Goal: Transaction & Acquisition: Purchase product/service

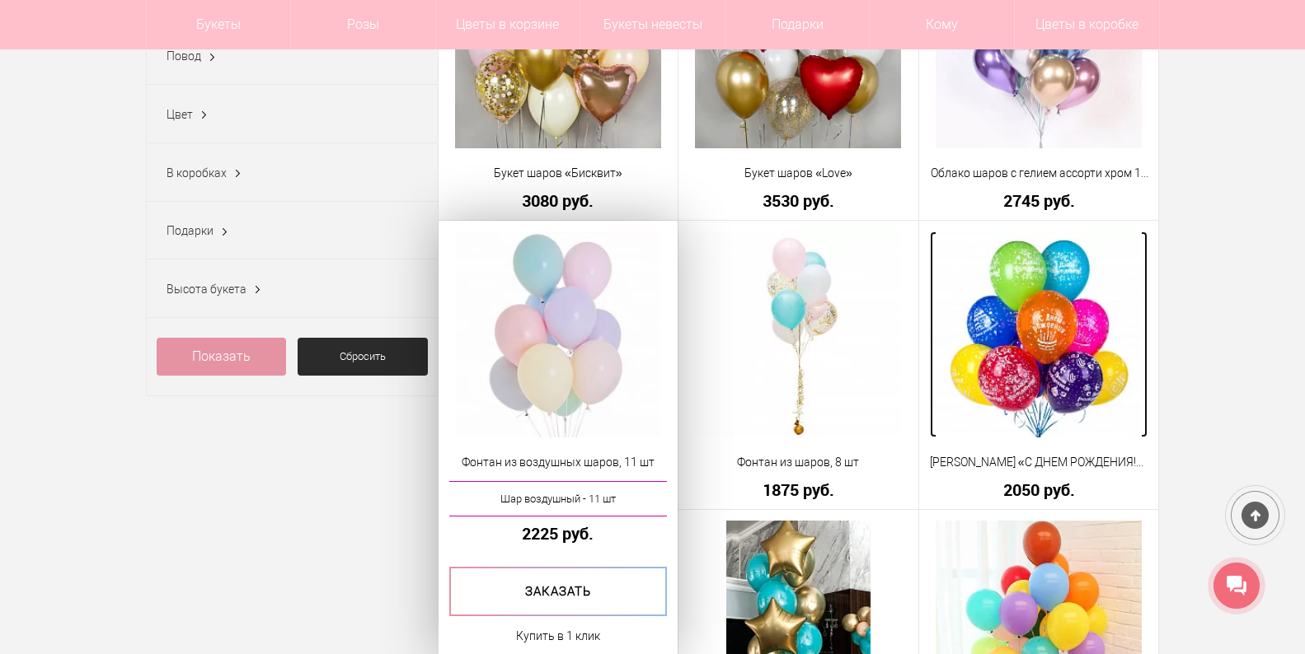
scroll to position [577, 0]
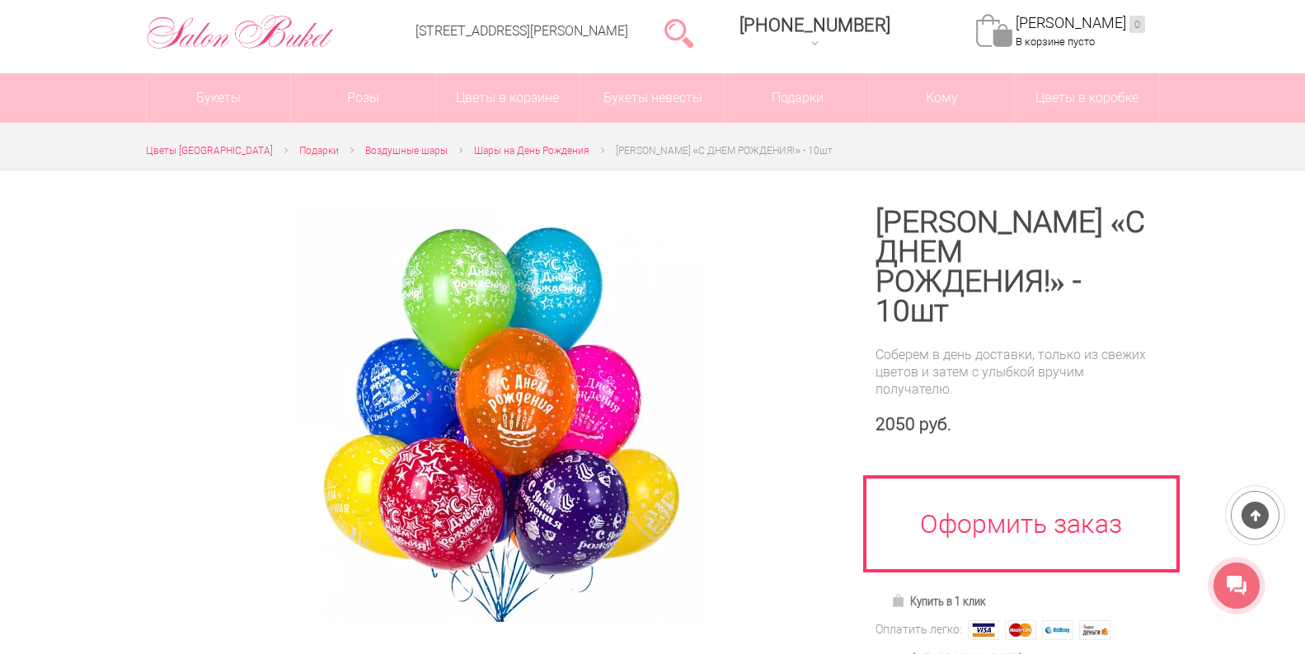
scroll to position [82, 0]
drag, startPoint x: 1192, startPoint y: 135, endPoint x: 569, endPoint y: 295, distance: 643.3
click at [1259, 225] on div at bounding box center [652, 575] width 1305 height 810
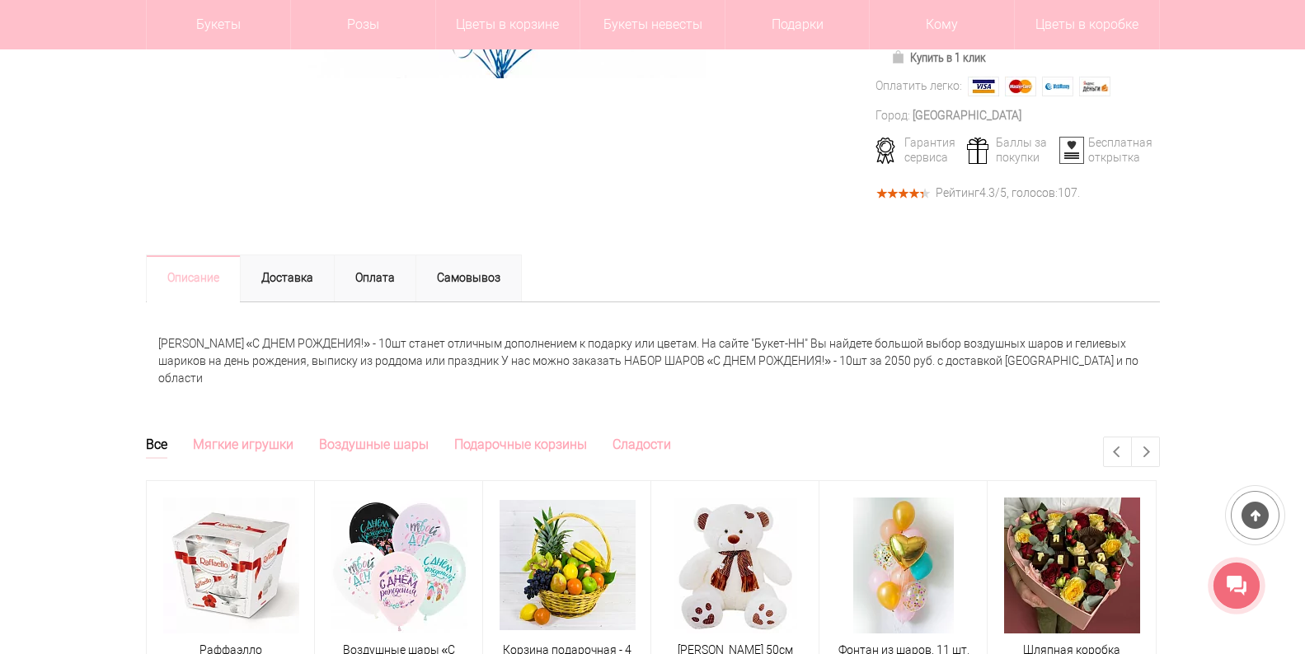
scroll to position [659, 0]
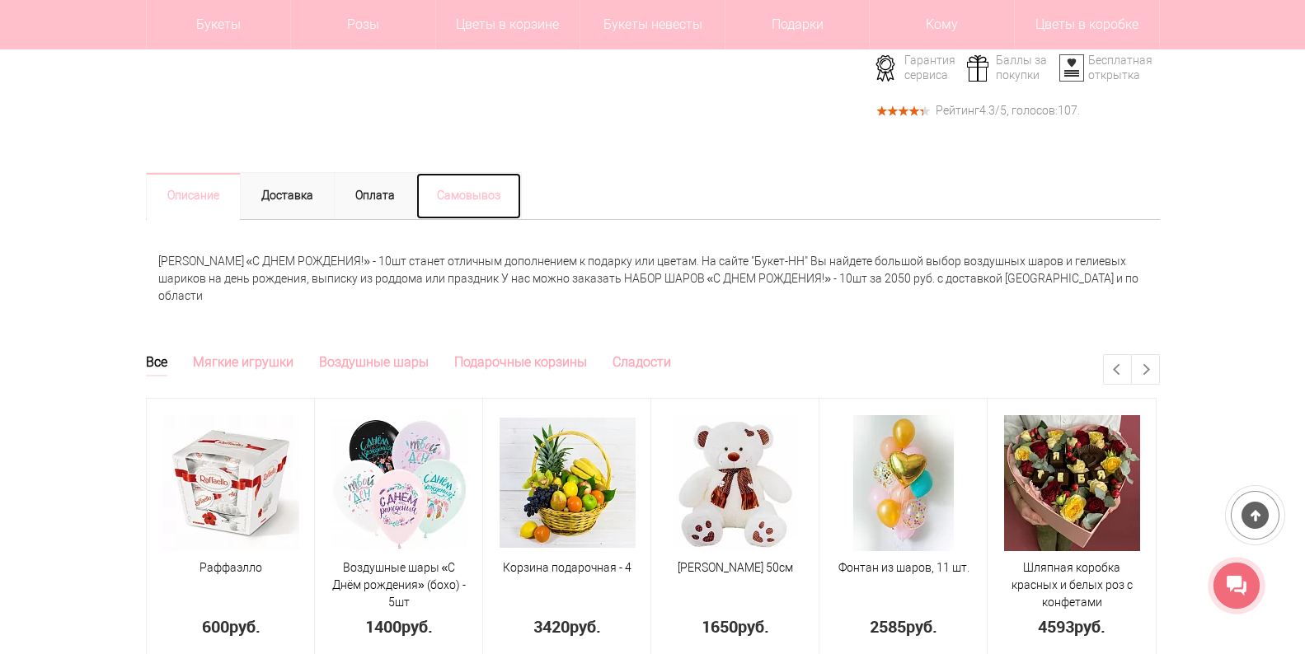
click at [482, 195] on link "Самовывоз" at bounding box center [468, 196] width 106 height 48
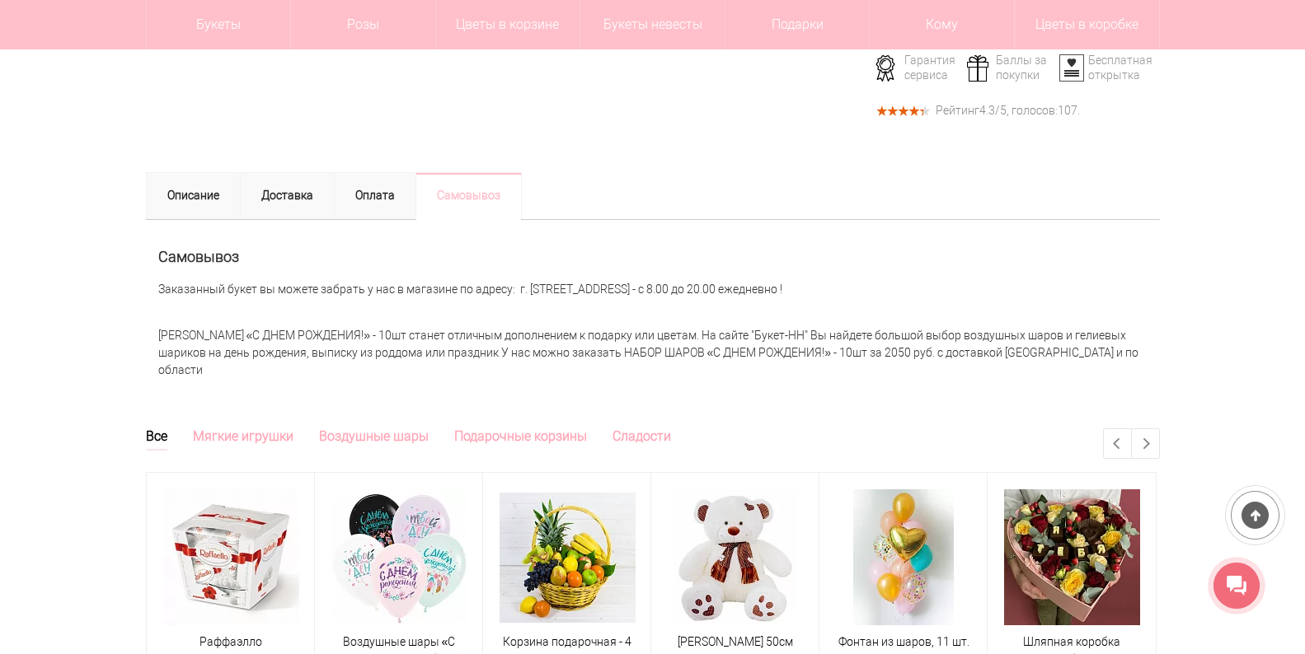
click at [828, 256] on h2 "Самовывоз" at bounding box center [652, 257] width 989 height 16
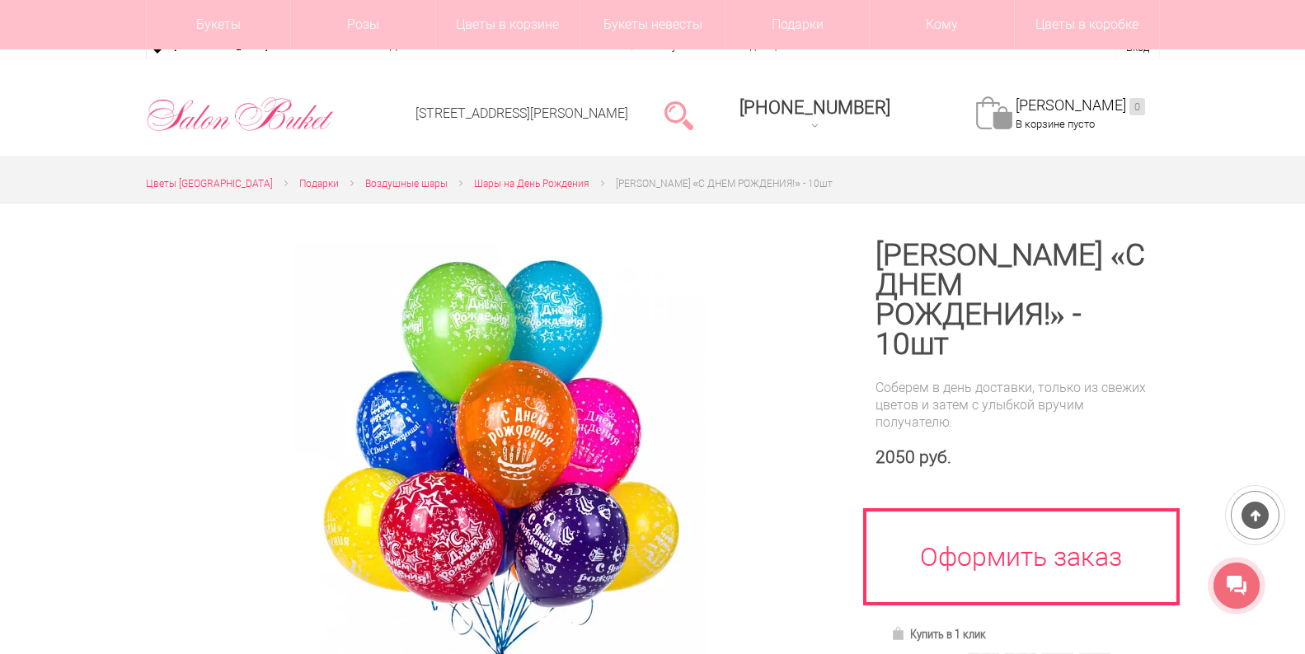
scroll to position [165, 0]
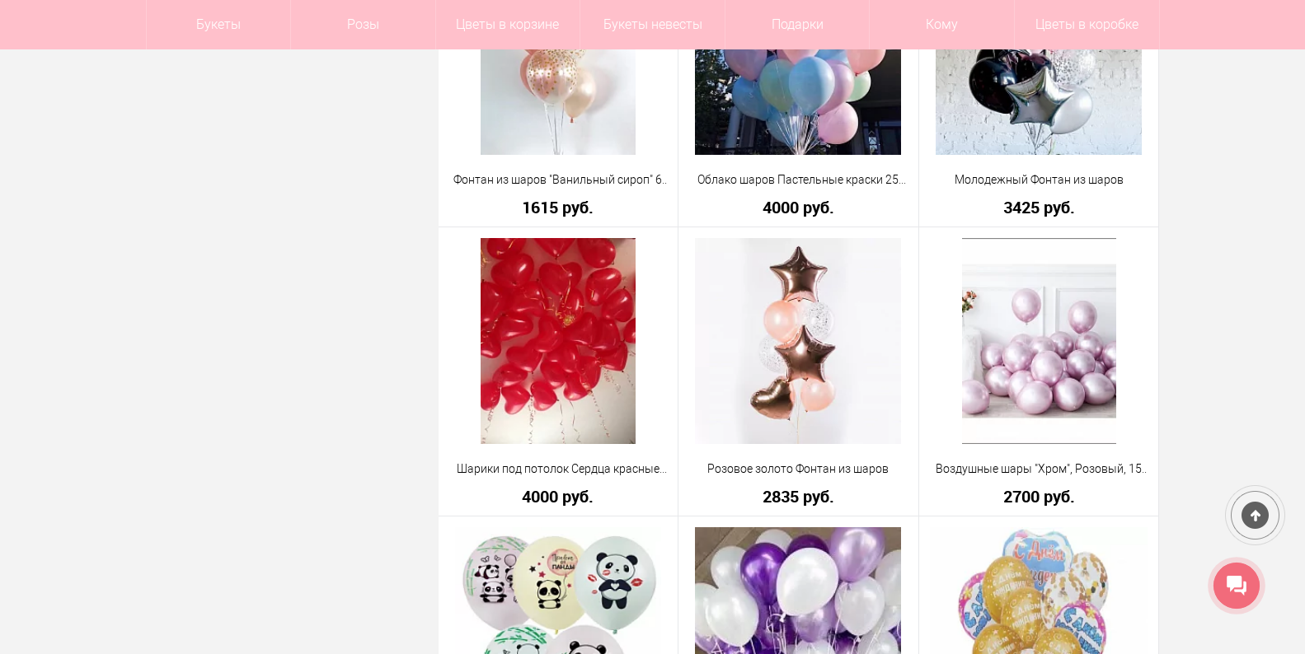
scroll to position [3132, 0]
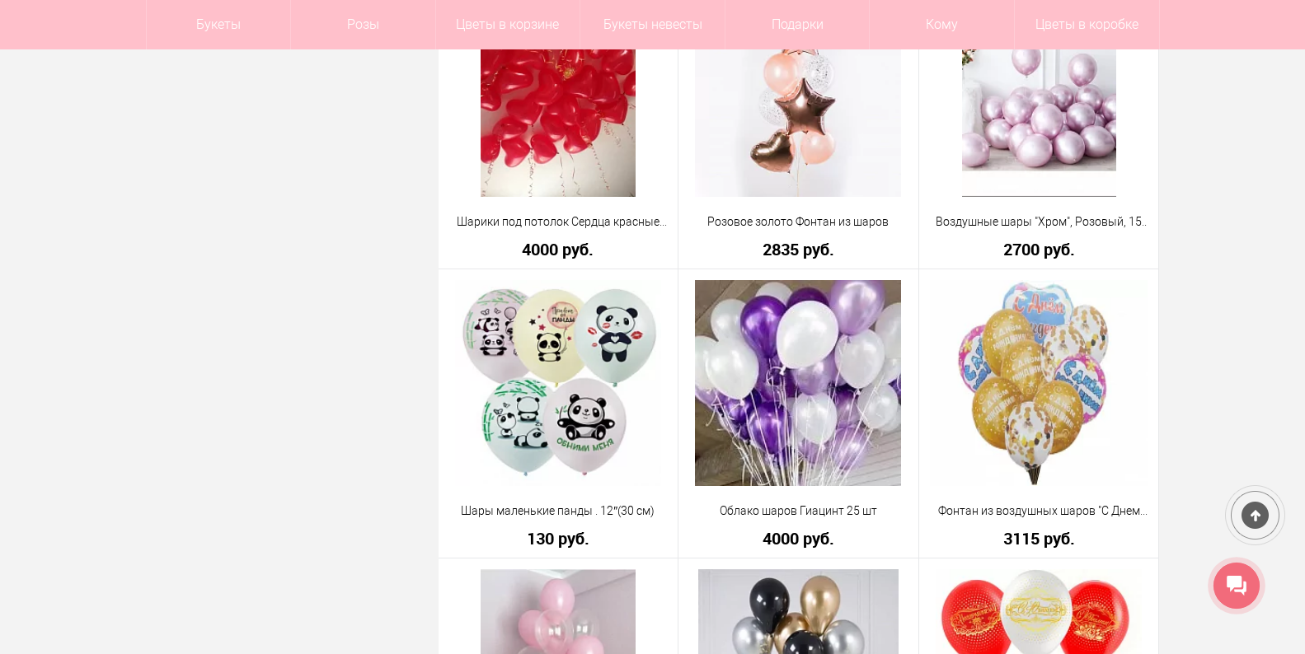
drag, startPoint x: 1262, startPoint y: 265, endPoint x: 1194, endPoint y: 257, distance: 68.1
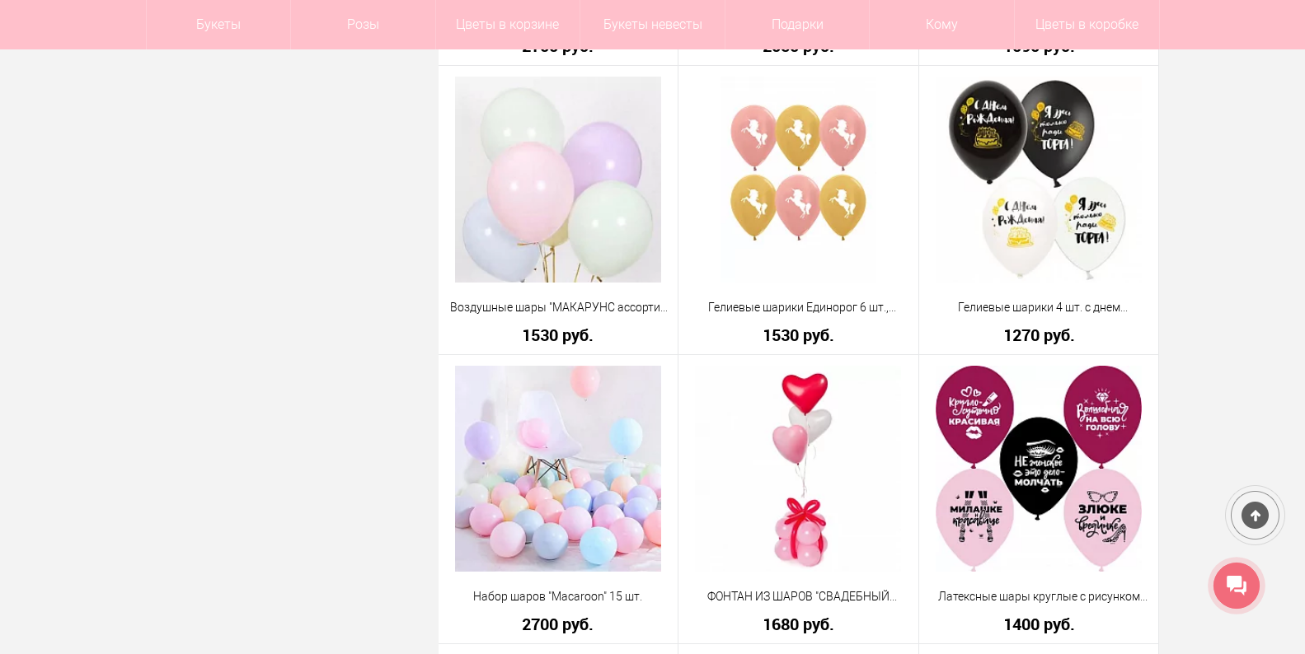
scroll to position [4286, 0]
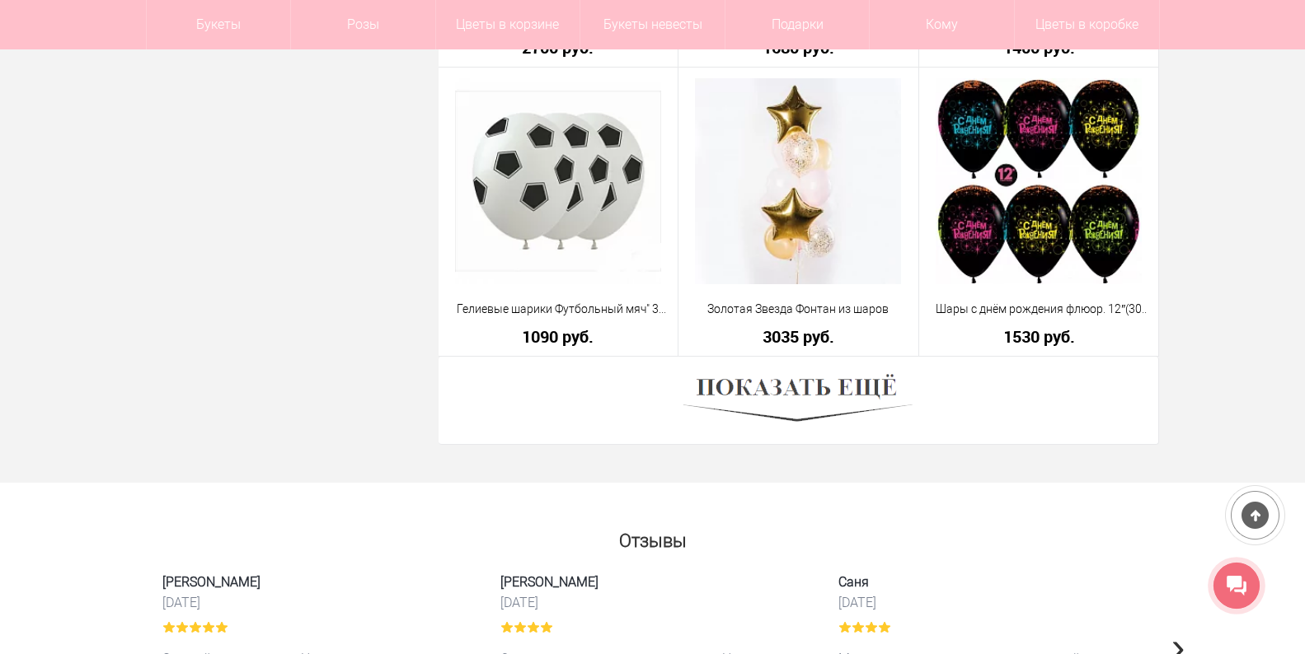
scroll to position [4945, 0]
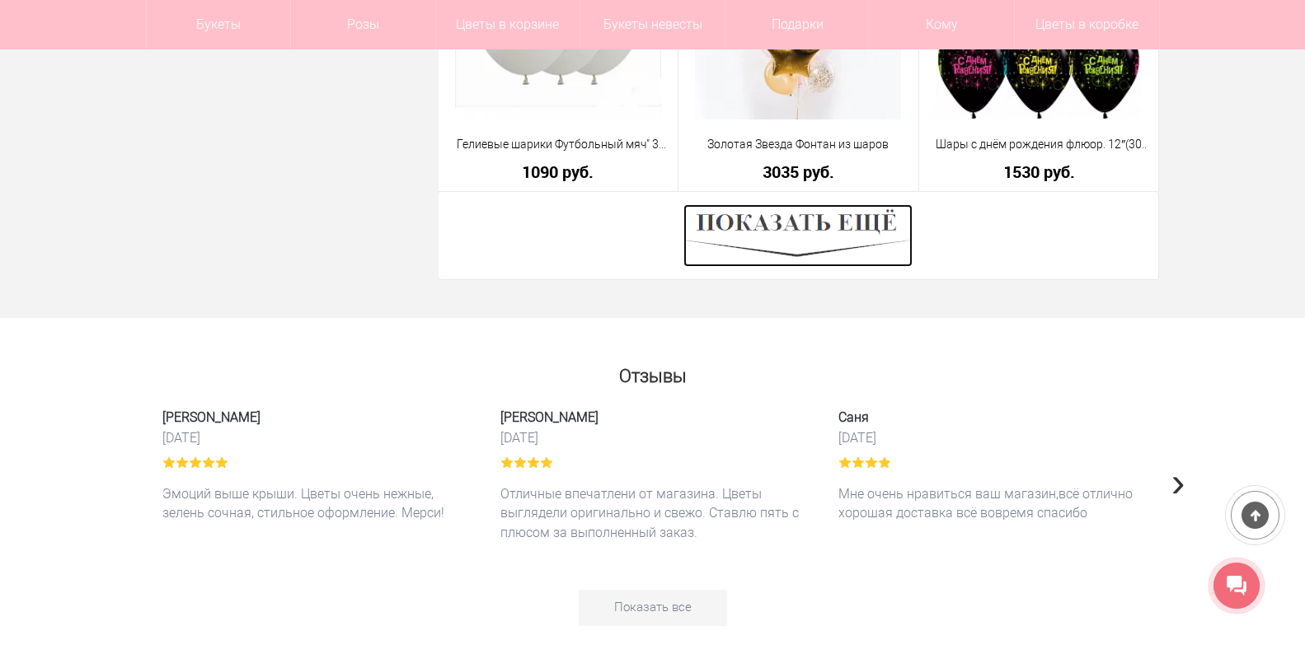
drag, startPoint x: 786, startPoint y: 241, endPoint x: 1318, endPoint y: 370, distance: 547.1
click at [786, 241] on img at bounding box center [797, 235] width 229 height 63
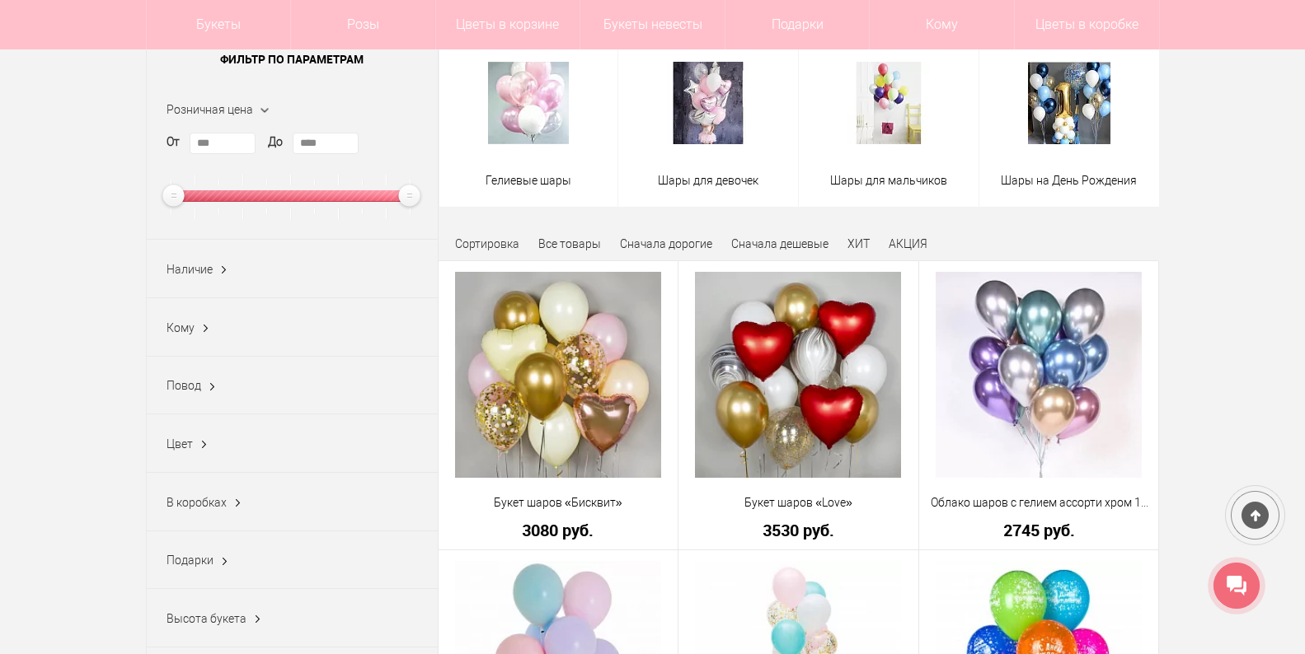
scroll to position [330, 0]
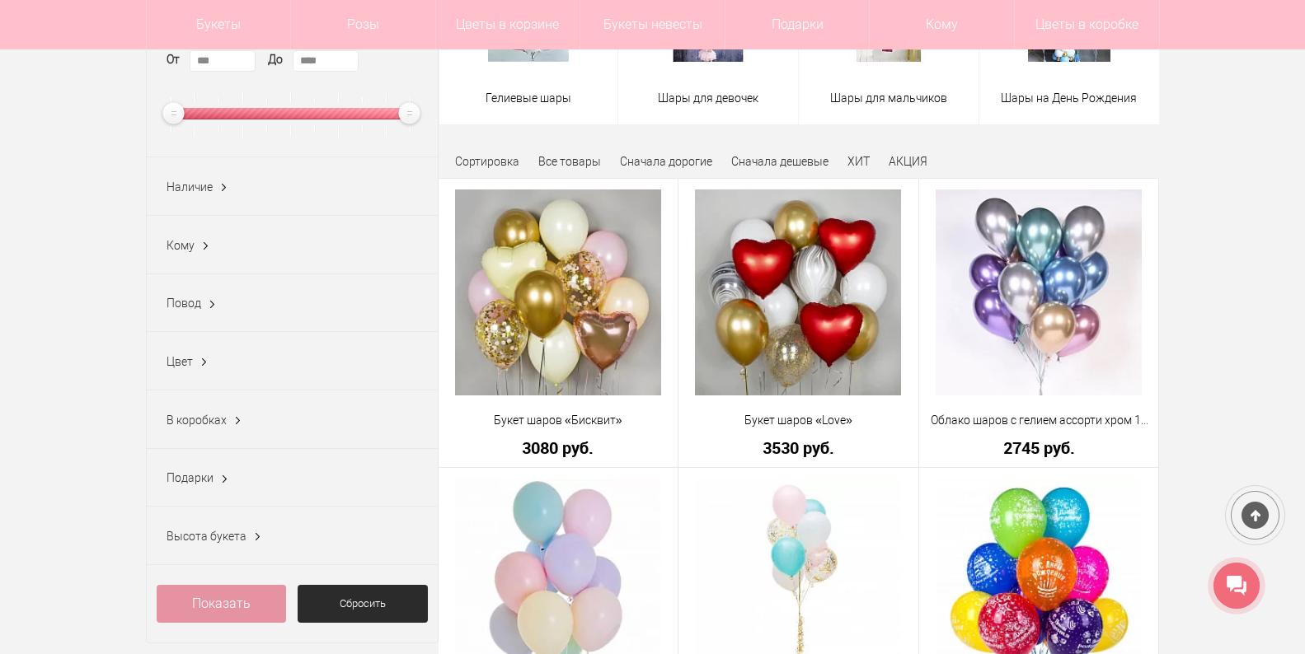
click at [195, 364] on ins at bounding box center [203, 362] width 17 height 21
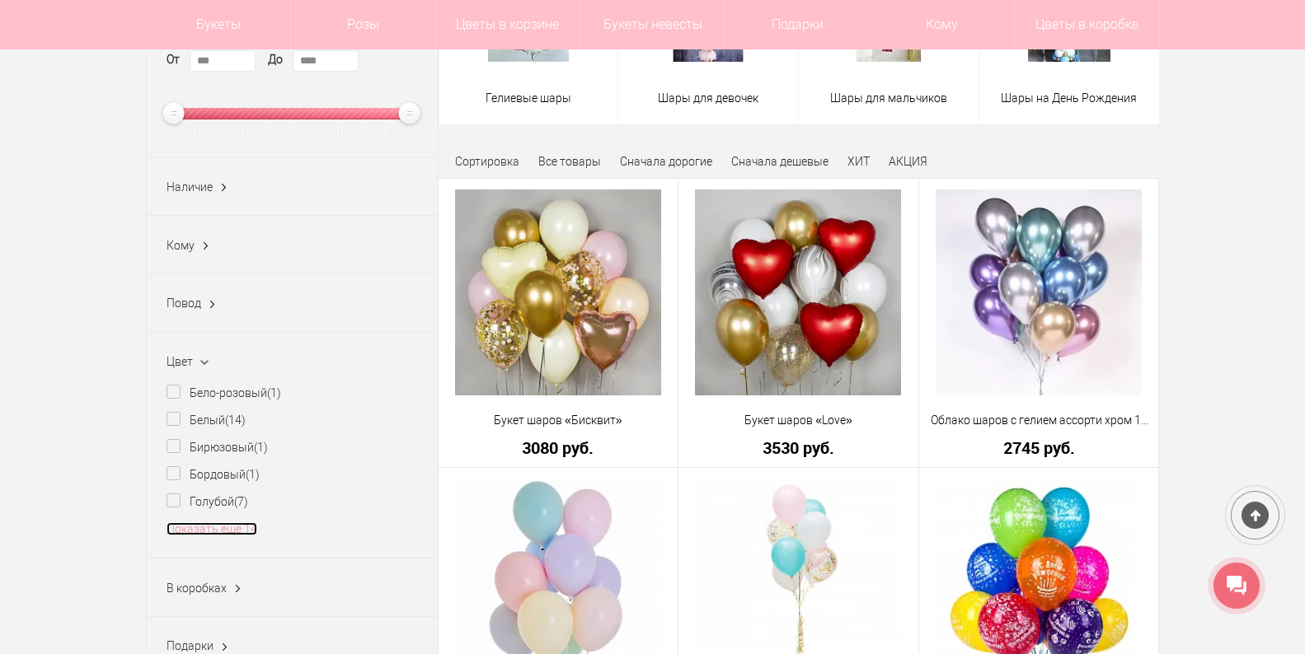
click at [223, 534] on link "Показать еще 14" at bounding box center [211, 529] width 91 height 13
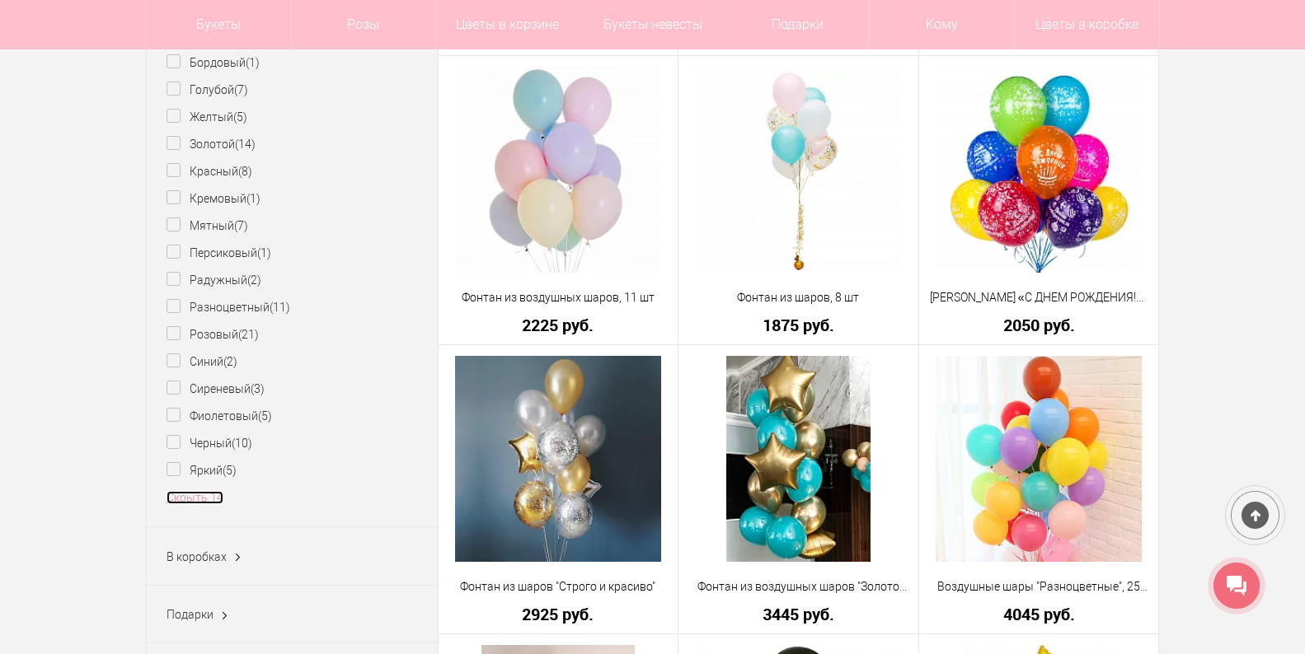
scroll to position [824, 0]
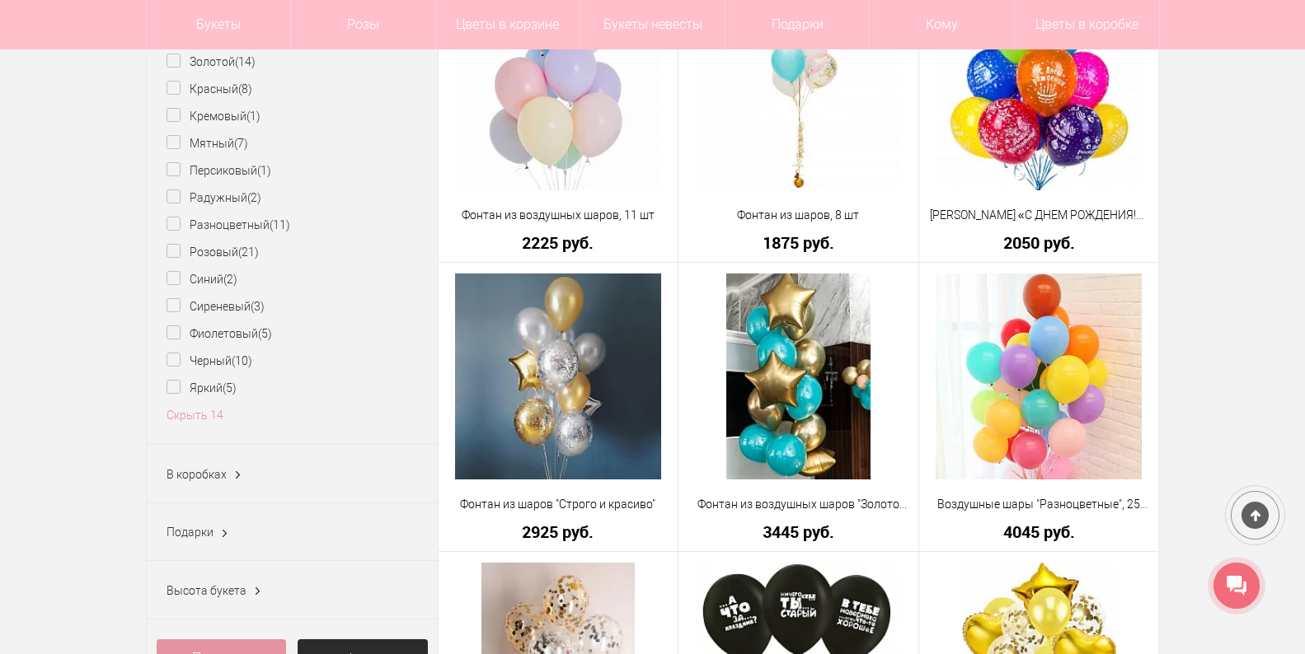
click at [222, 481] on span "В коробках" at bounding box center [196, 474] width 60 height 13
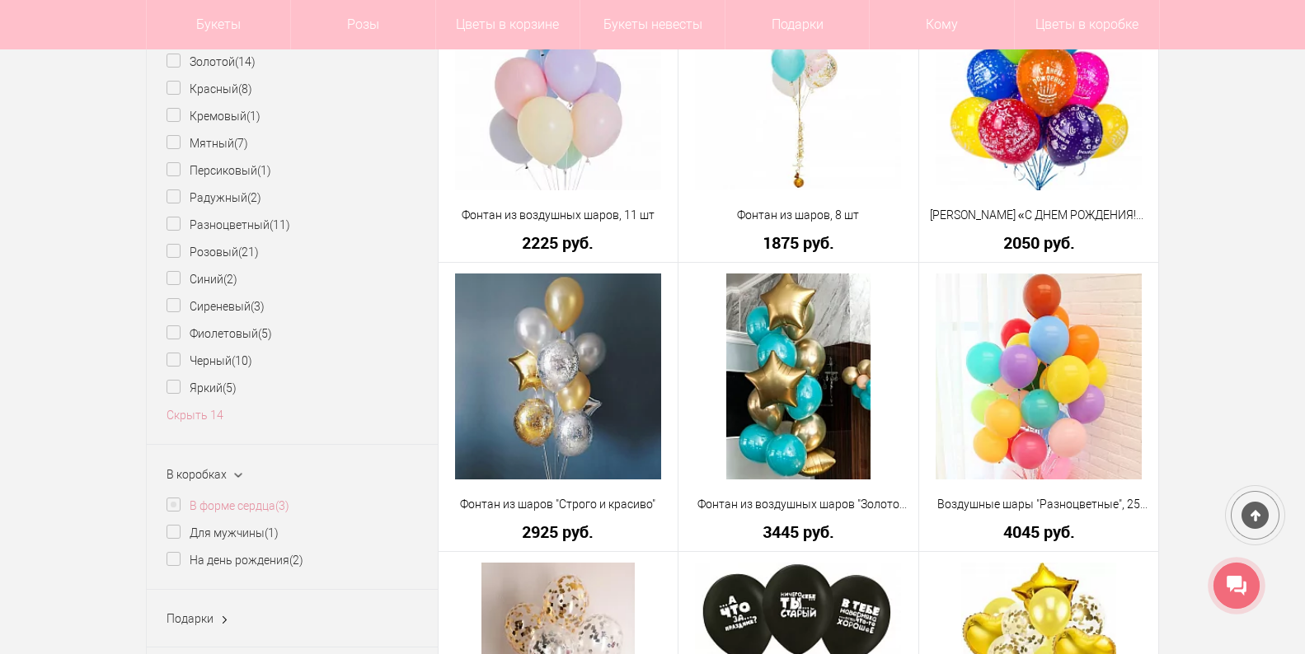
scroll to position [989, 0]
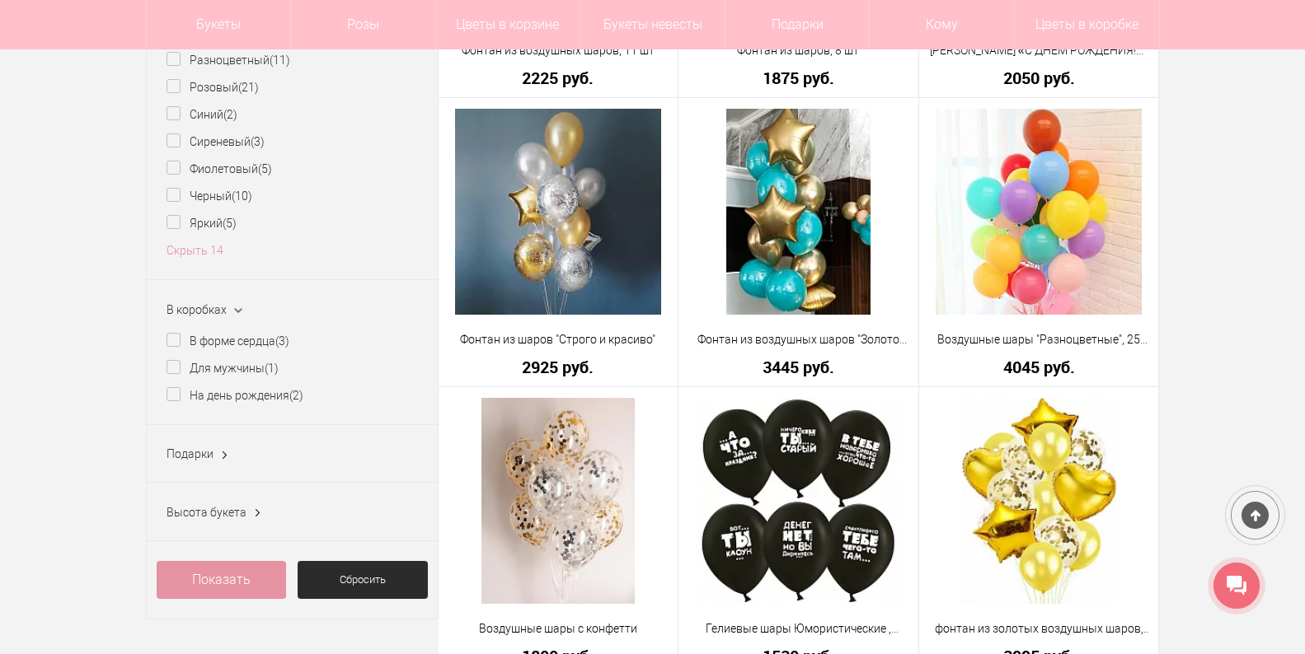
drag, startPoint x: 199, startPoint y: 465, endPoint x: 207, endPoint y: 472, distance: 11.1
click at [197, 461] on span "Подарки" at bounding box center [189, 454] width 47 height 13
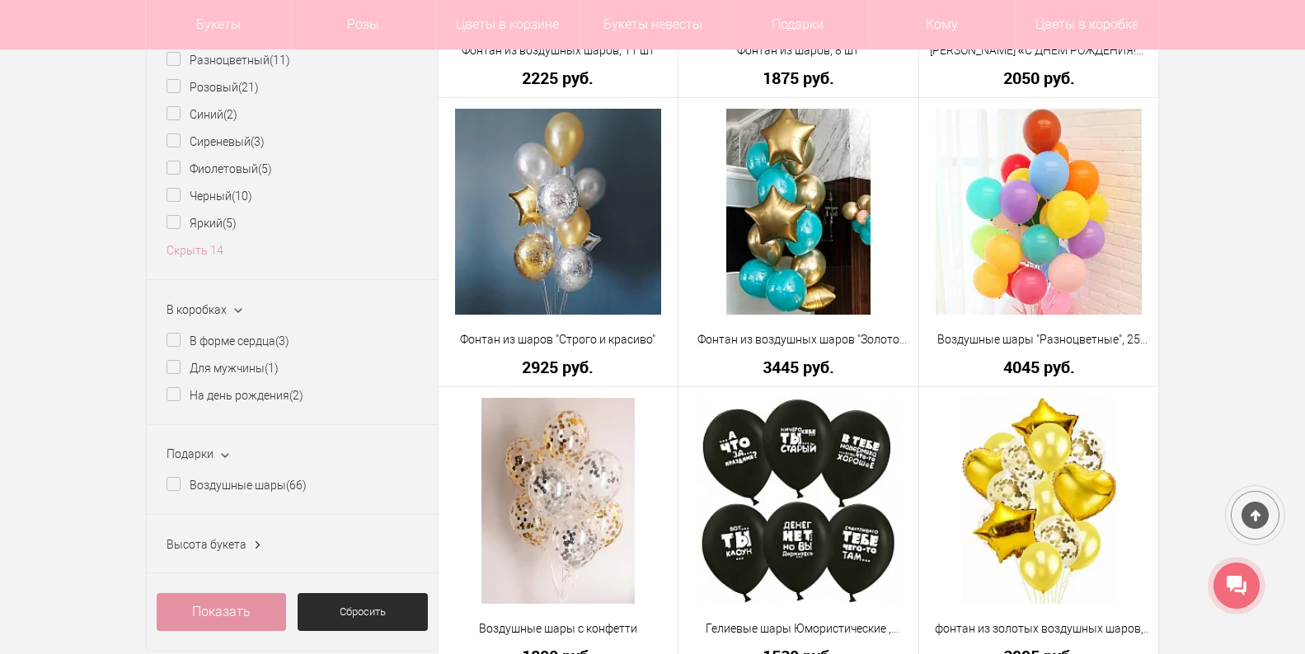
scroll to position [1154, 0]
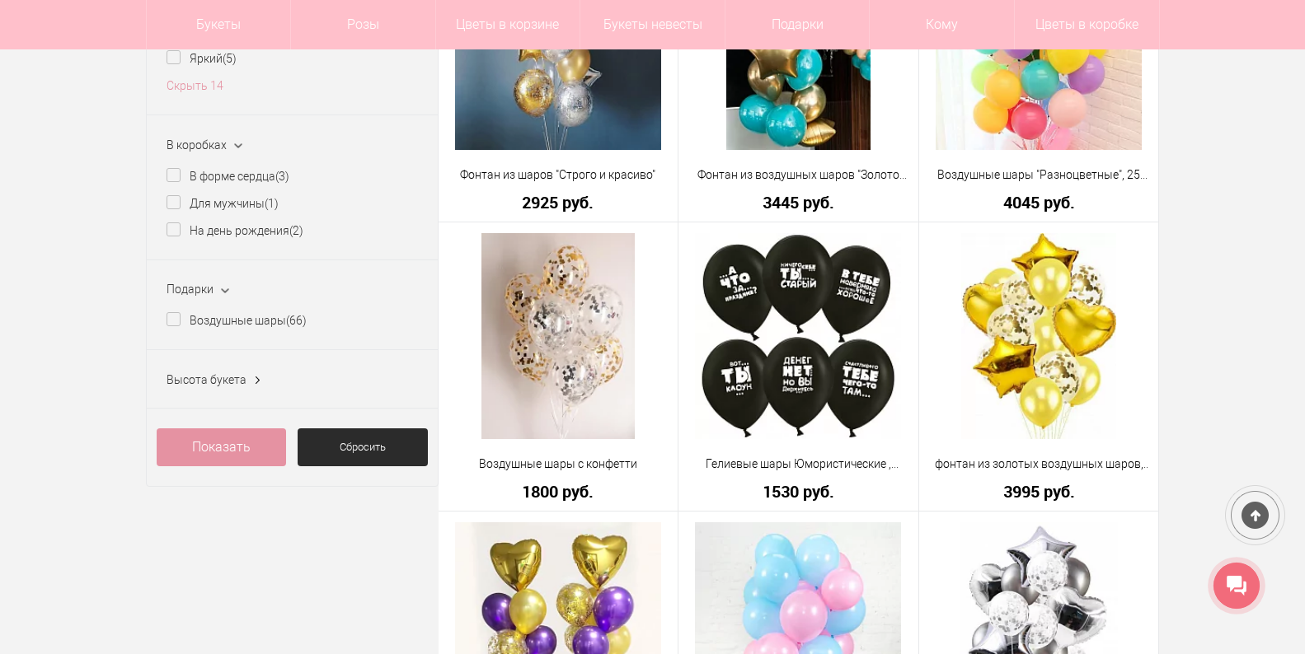
click at [212, 384] on span "Высота букета" at bounding box center [206, 379] width 80 height 13
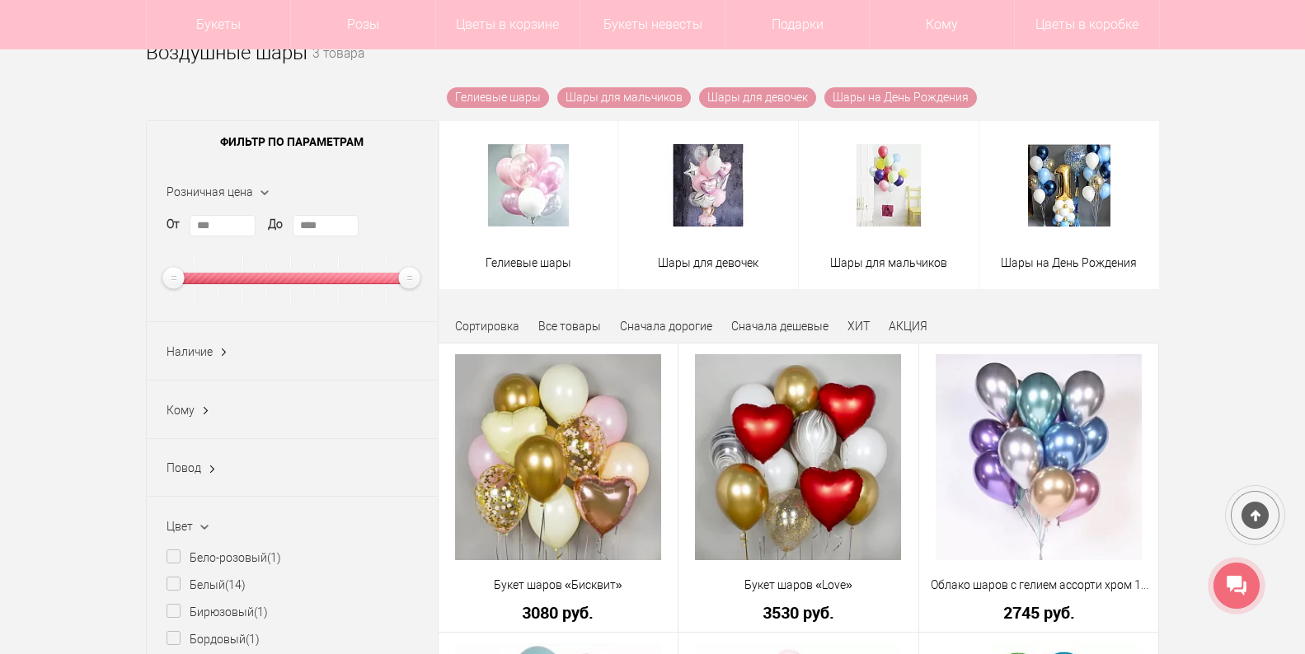
scroll to position [247, 0]
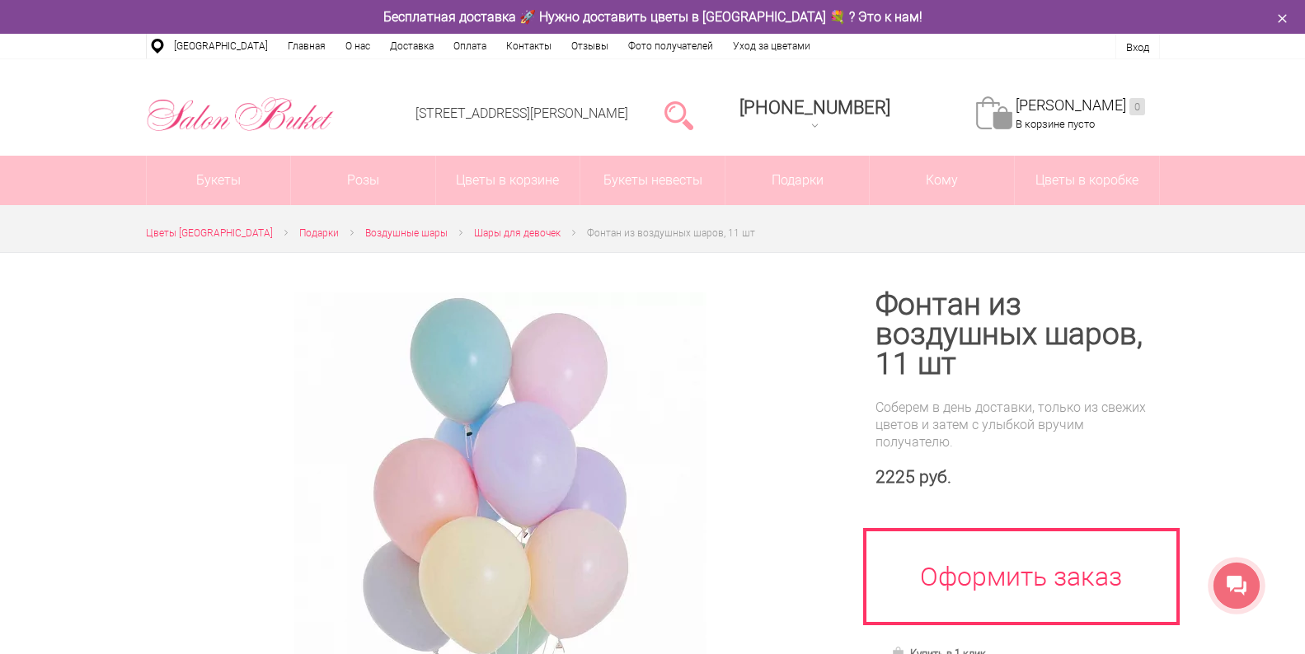
drag, startPoint x: 1153, startPoint y: 373, endPoint x: 1007, endPoint y: 13, distance: 387.8
click at [1153, 373] on h1 "Фонтан из воздушных шаров, 11 шт" at bounding box center [1017, 334] width 284 height 89
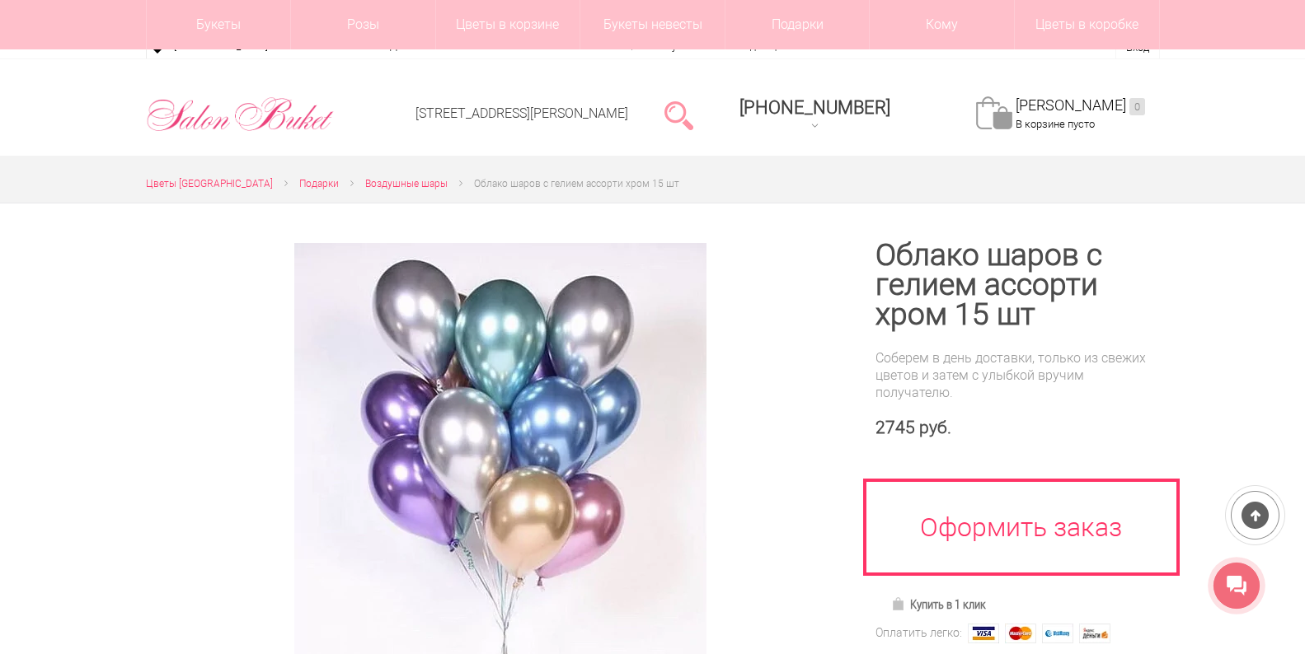
scroll to position [247, 0]
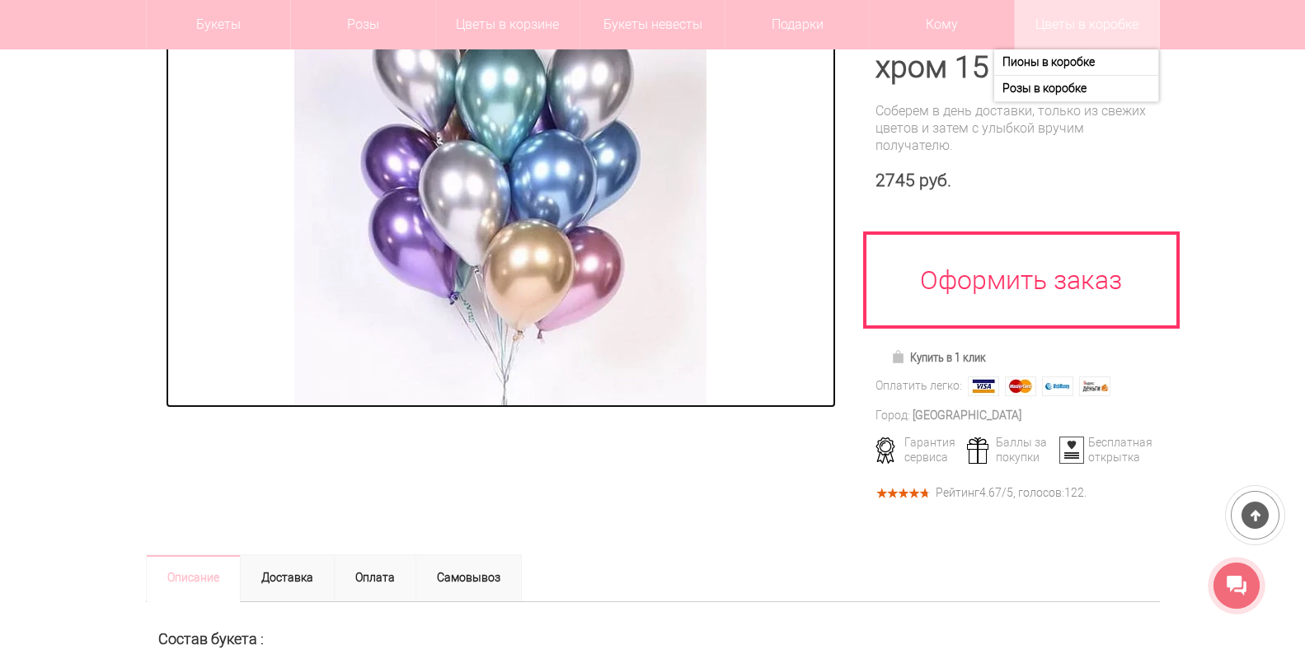
drag, startPoint x: 820, startPoint y: 106, endPoint x: 1029, endPoint y: 0, distance: 234.8
click at [820, 106] on link at bounding box center [501, 202] width 670 height 412
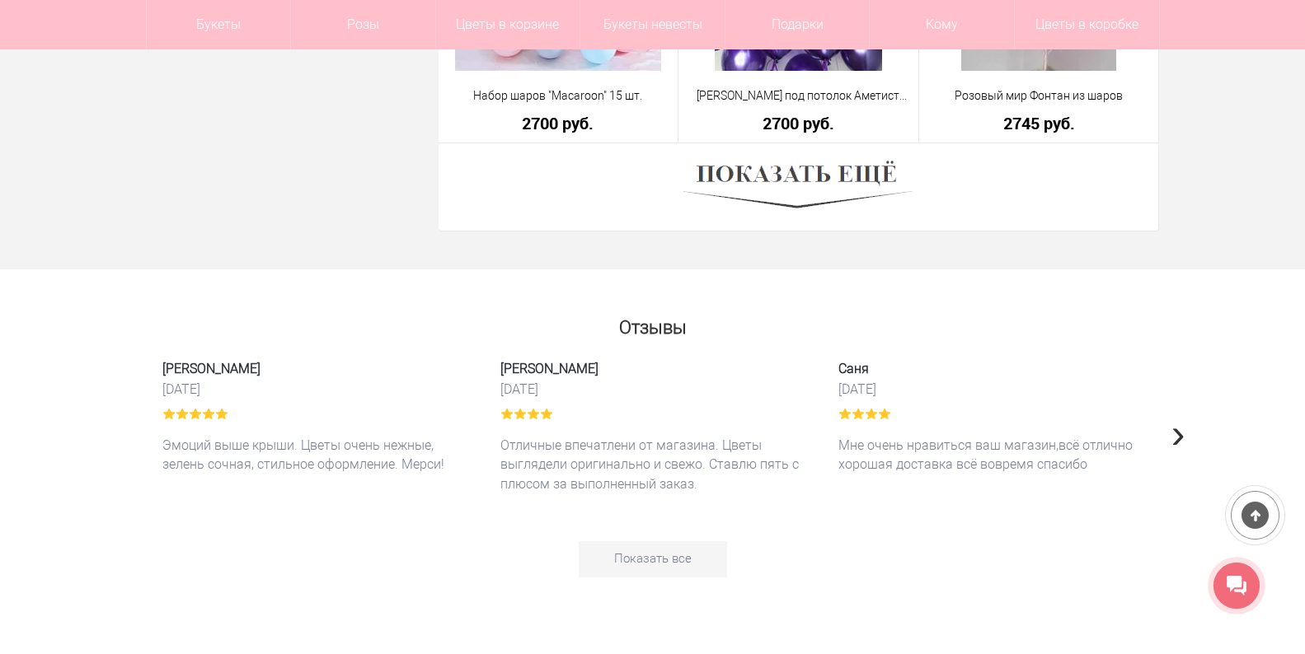
scroll to position [5090, 0]
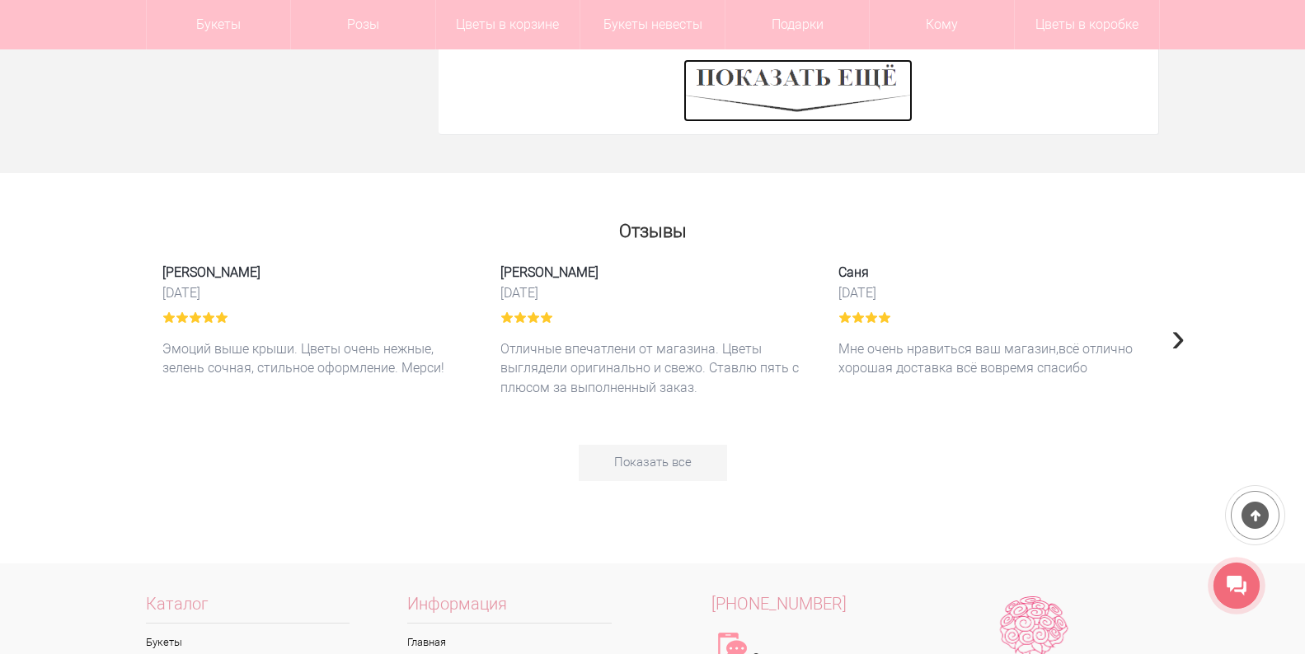
click at [823, 107] on img at bounding box center [797, 90] width 229 height 63
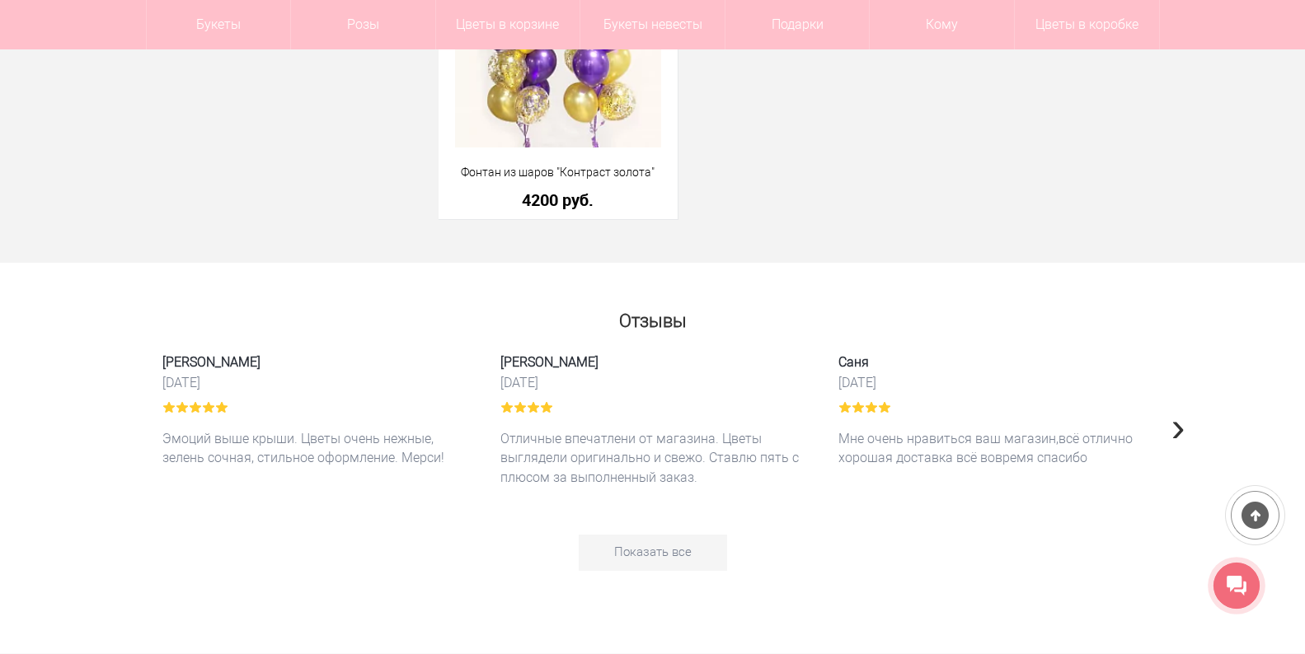
scroll to position [7893, 0]
